Goal: Navigation & Orientation: Understand site structure

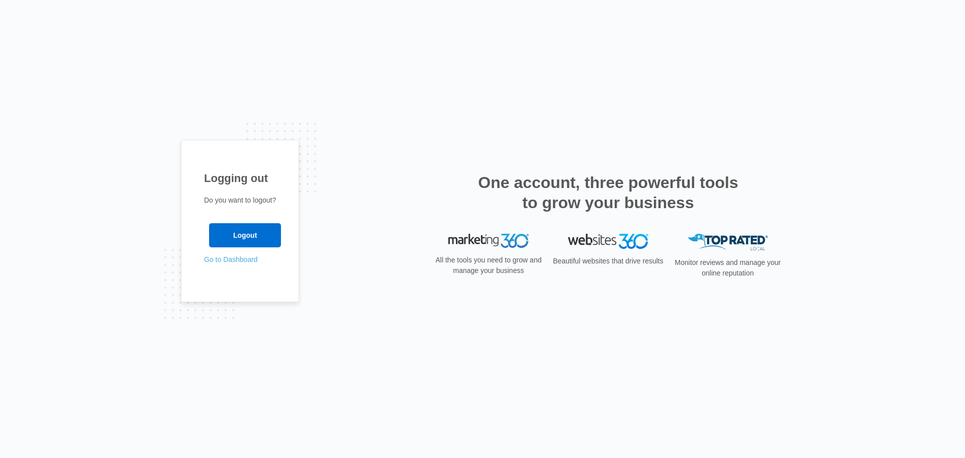
click at [241, 261] on link "Go to Dashboard" at bounding box center [231, 259] width 54 height 8
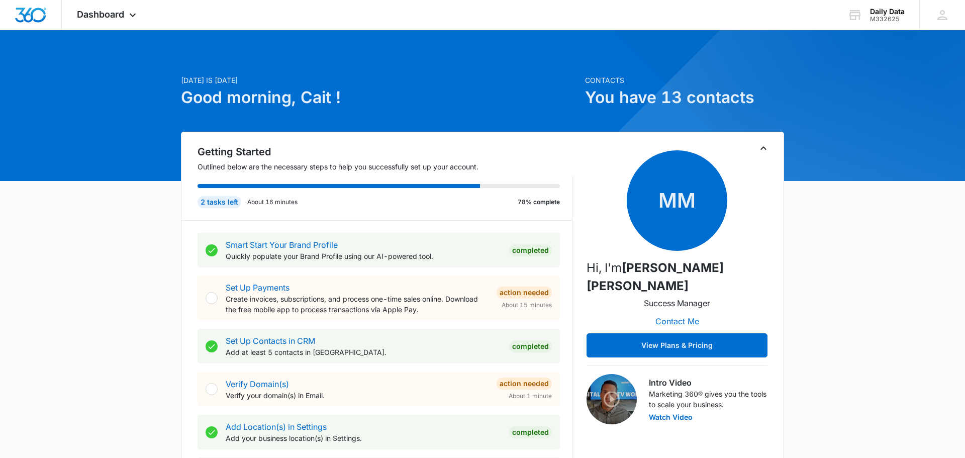
click at [763, 151] on icon "Toggle Collapse" at bounding box center [764, 148] width 12 height 12
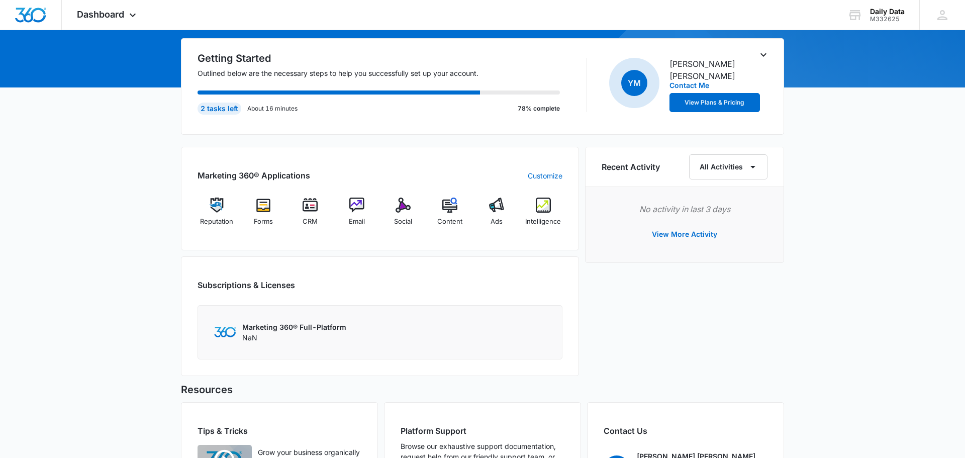
scroll to position [90, 0]
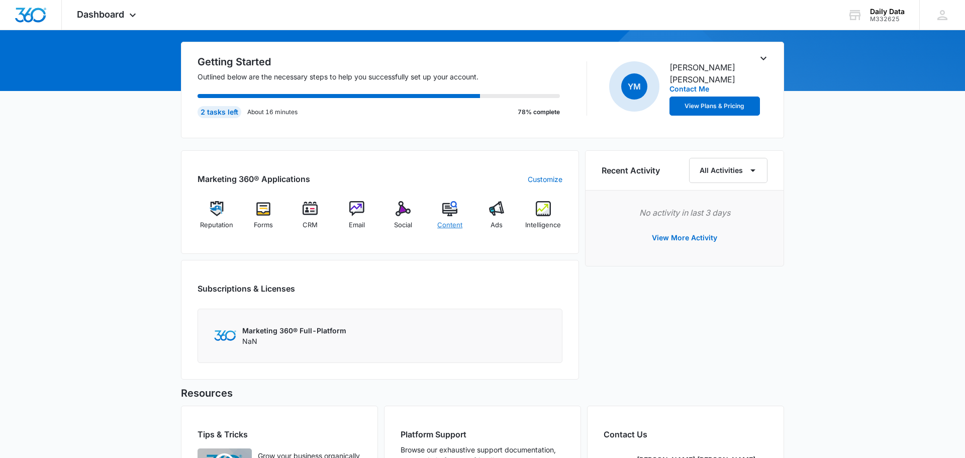
click at [454, 210] on img at bounding box center [449, 208] width 15 height 15
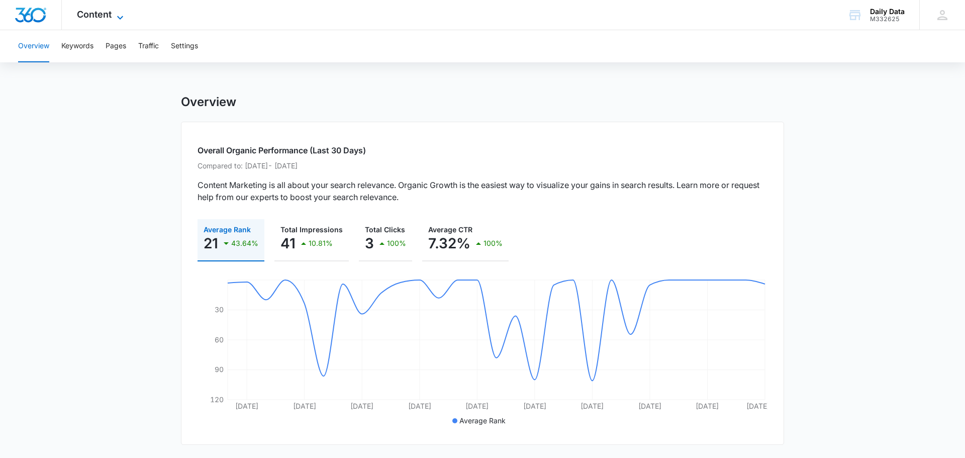
click at [106, 10] on span "Content" at bounding box center [94, 14] width 35 height 11
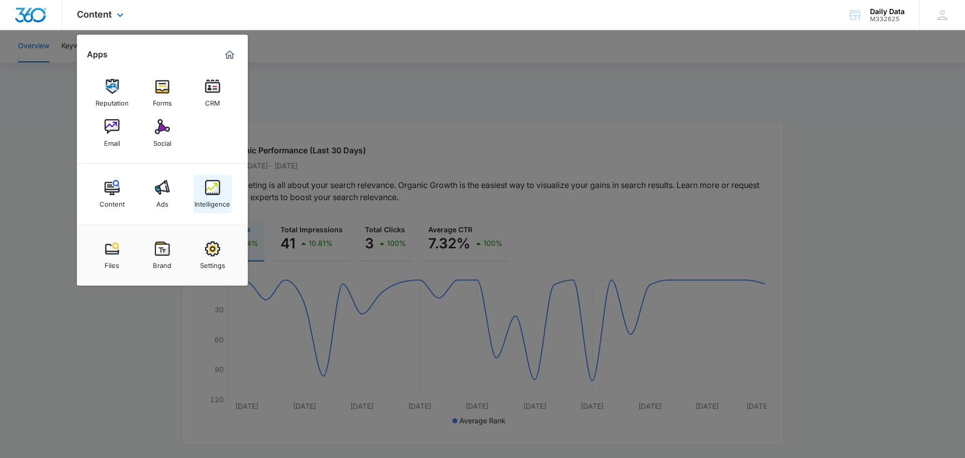
click at [206, 185] on img at bounding box center [212, 187] width 15 height 15
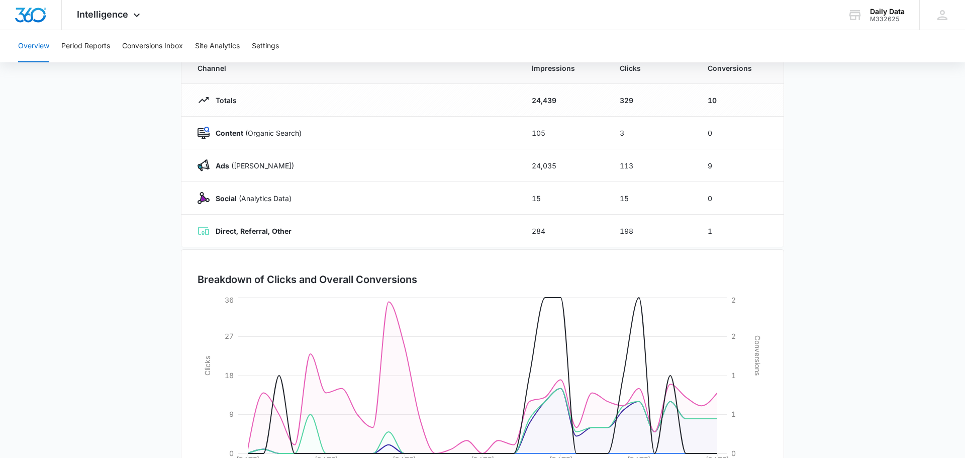
scroll to position [99, 0]
click at [139, 15] on icon at bounding box center [137, 18] width 12 height 12
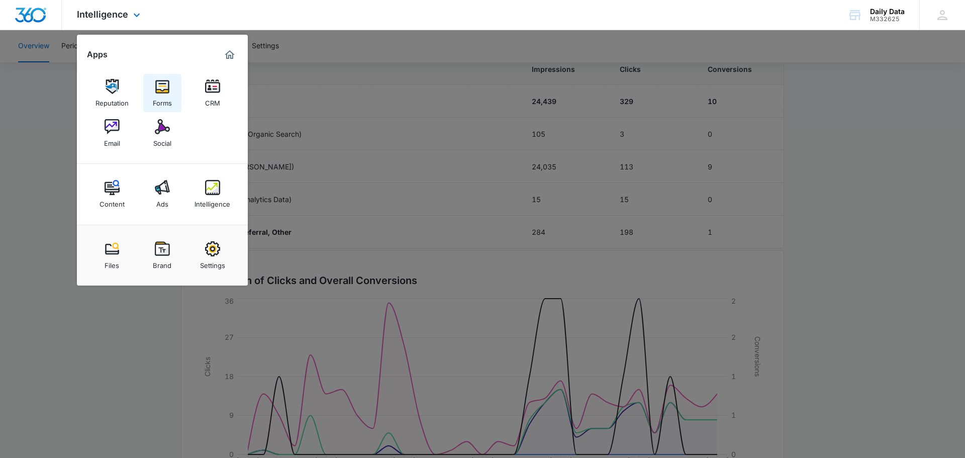
click at [169, 91] on img at bounding box center [162, 86] width 15 height 15
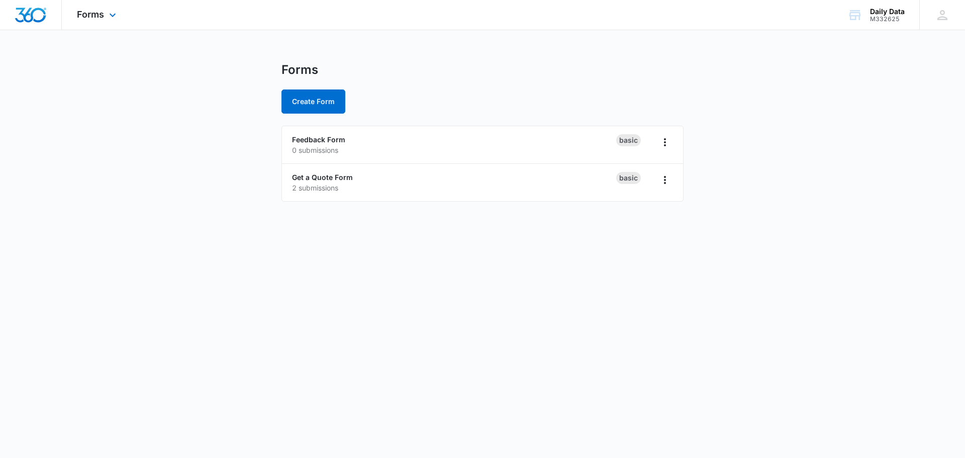
click at [112, 8] on div "Forms Apps Reputation Forms CRM Email Social Content Ads Intelligence Files Bra…" at bounding box center [98, 15] width 72 height 30
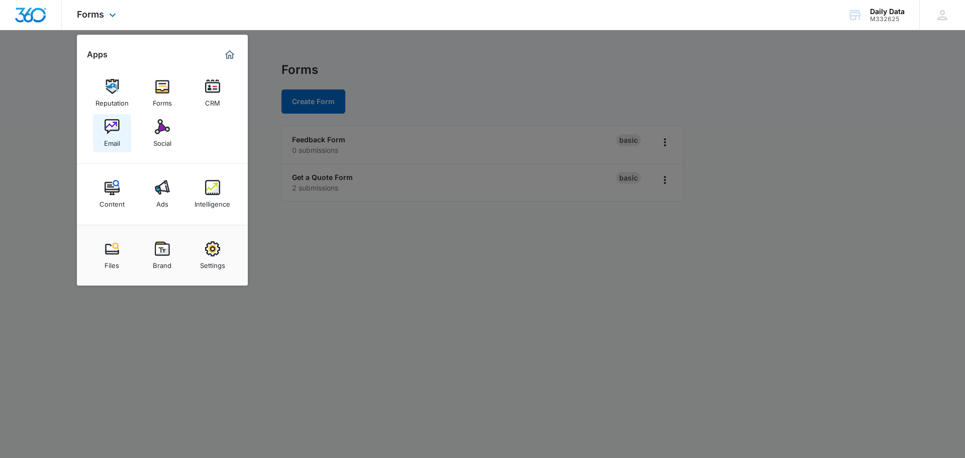
click at [117, 124] on img at bounding box center [112, 126] width 15 height 15
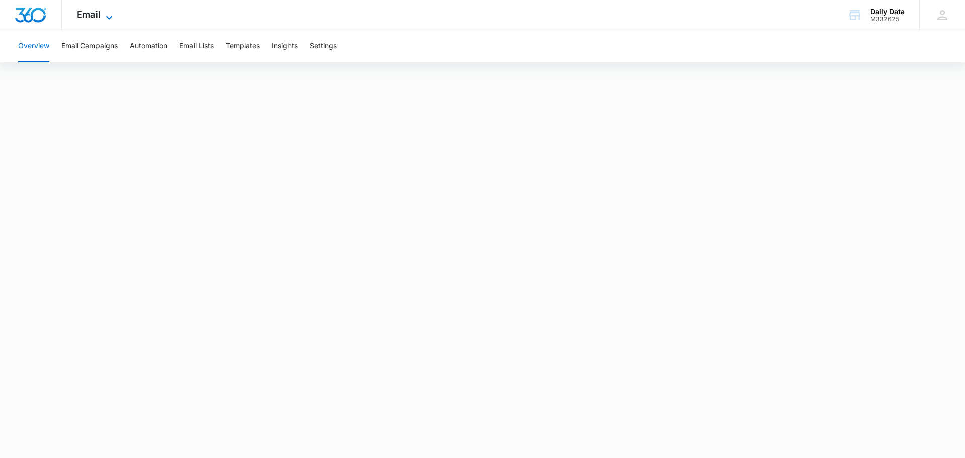
click at [107, 20] on icon at bounding box center [109, 18] width 12 height 12
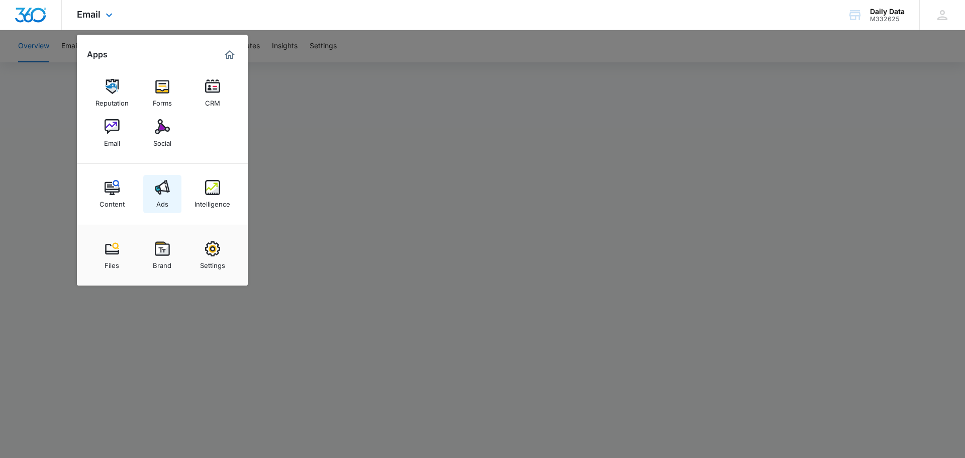
click at [161, 190] on img at bounding box center [162, 187] width 15 height 15
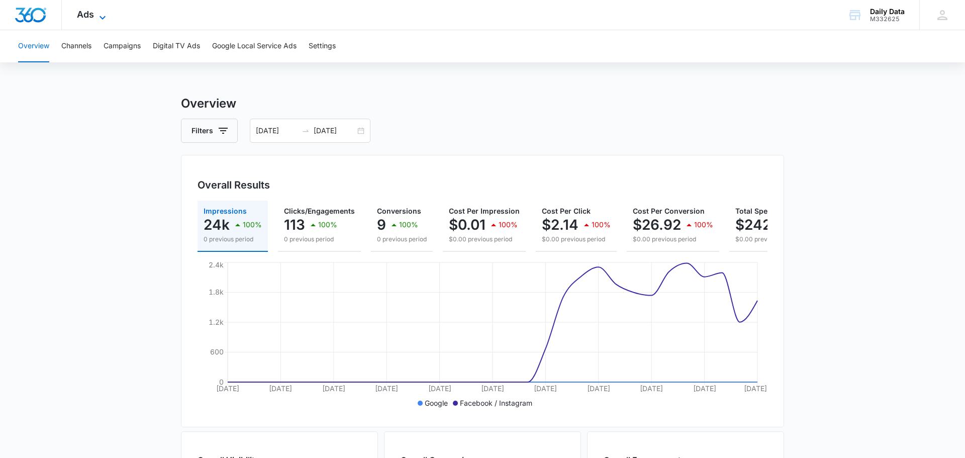
click at [97, 13] on icon at bounding box center [103, 18] width 12 height 12
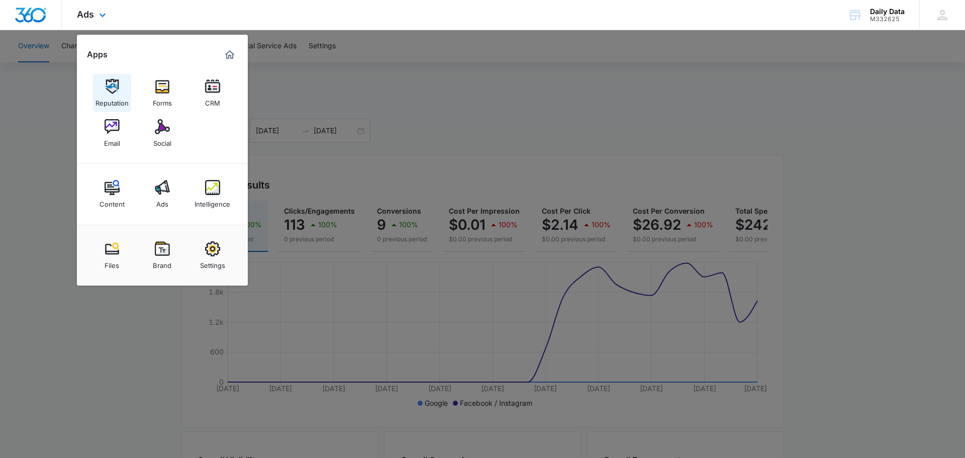
click at [106, 84] on img at bounding box center [112, 86] width 15 height 15
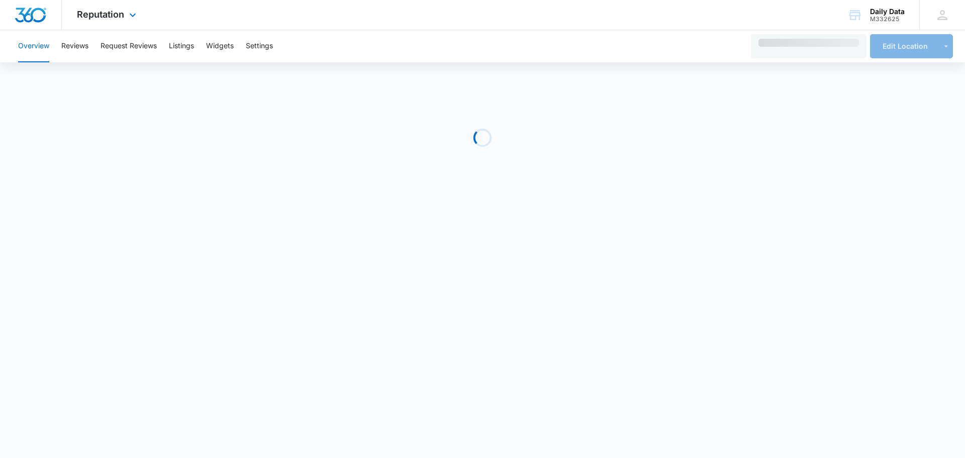
click at [30, 11] on img "Dashboard" at bounding box center [31, 15] width 32 height 15
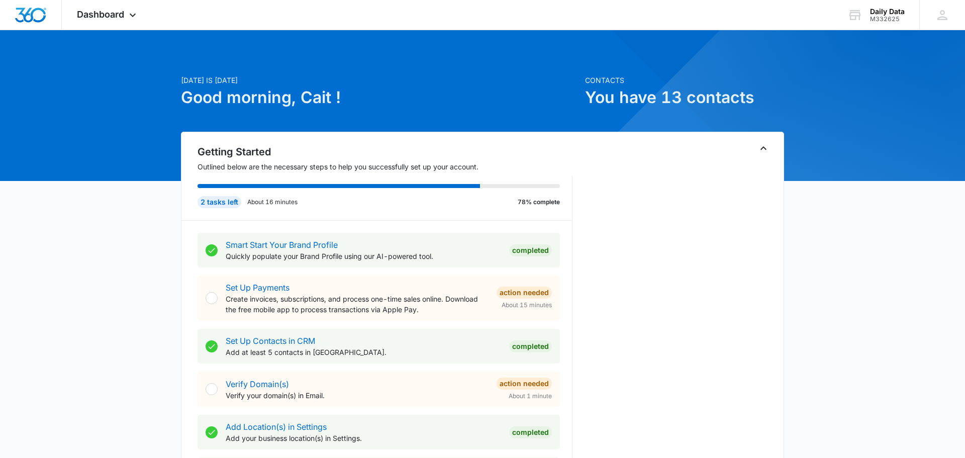
click at [767, 147] on icon "Toggle Collapse" at bounding box center [764, 148] width 12 height 12
